Goal: Consume media (video, audio)

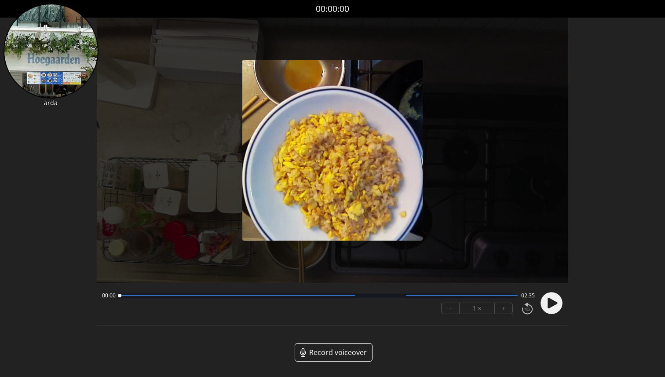
click at [555, 306] on circle at bounding box center [551, 303] width 22 height 22
click at [554, 306] on icon at bounding box center [553, 302] width 2 height 9
click at [554, 306] on circle at bounding box center [551, 303] width 22 height 22
click at [158, 292] on div "00:04 02:30" at bounding box center [318, 295] width 432 height 7
click at [171, 294] on div at bounding box center [318, 295] width 398 height 4
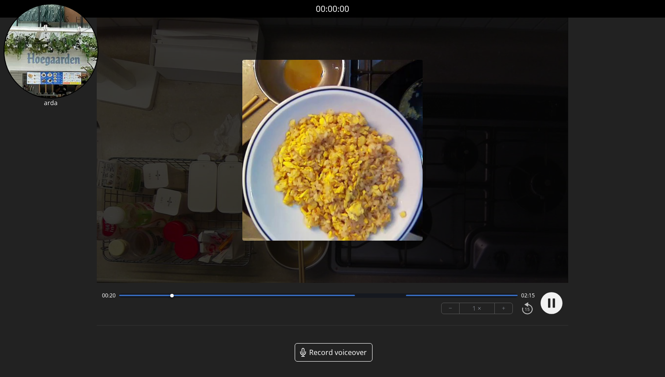
click at [210, 295] on div at bounding box center [236, 295] width 235 height 1
click at [281, 301] on div "00:36 01:59 − 1 × +" at bounding box center [316, 303] width 436 height 30
click at [320, 293] on div at bounding box center [318, 295] width 398 height 4
click at [350, 296] on div at bounding box center [318, 295] width 398 height 4
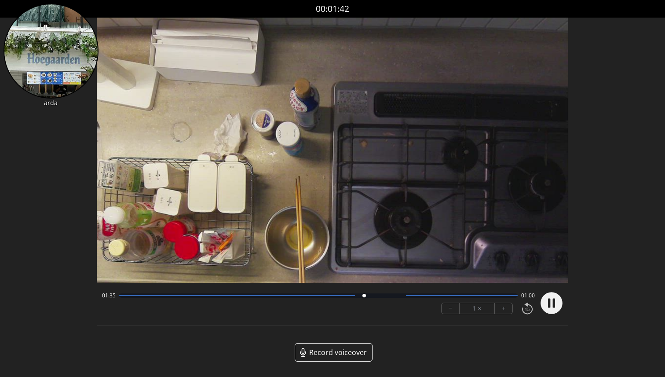
click at [554, 305] on icon at bounding box center [553, 302] width 2 height 9
click at [554, 305] on icon at bounding box center [552, 302] width 10 height 11
click at [550, 303] on icon at bounding box center [549, 302] width 2 height 9
